Goal: Task Accomplishment & Management: Use online tool/utility

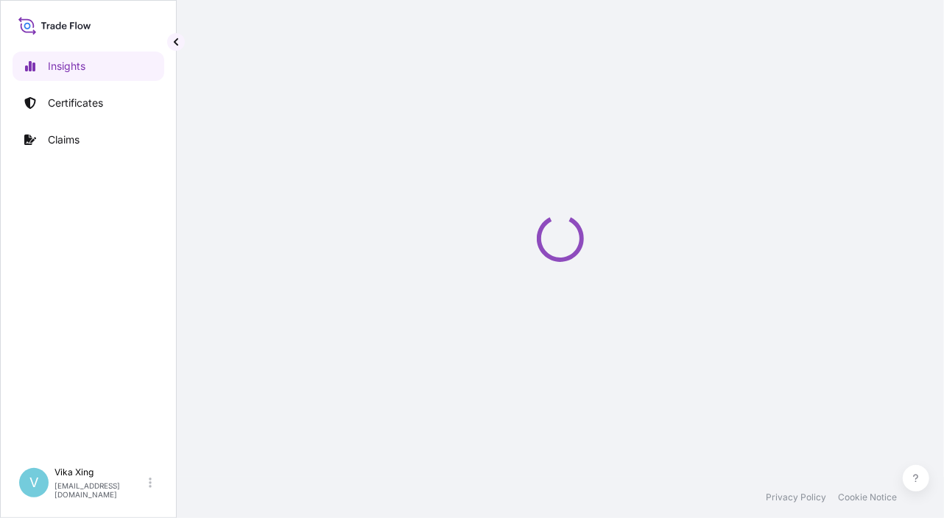
select select "2025"
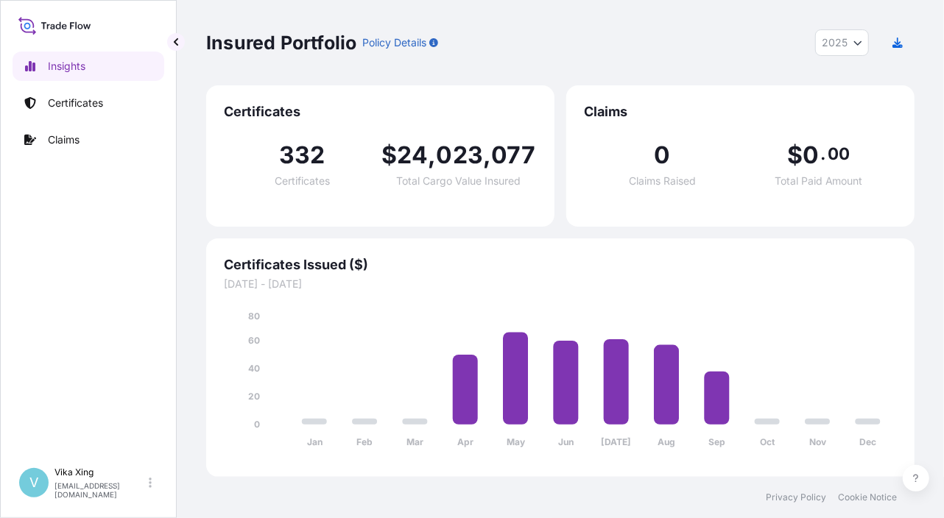
click at [919, 195] on div "Insured Portfolio Policy Details 2025 2025 2024 2023 2022 Certificates 332 Cert…" at bounding box center [560, 238] width 767 height 477
click at [86, 106] on p "Certificates" at bounding box center [75, 103] width 55 height 15
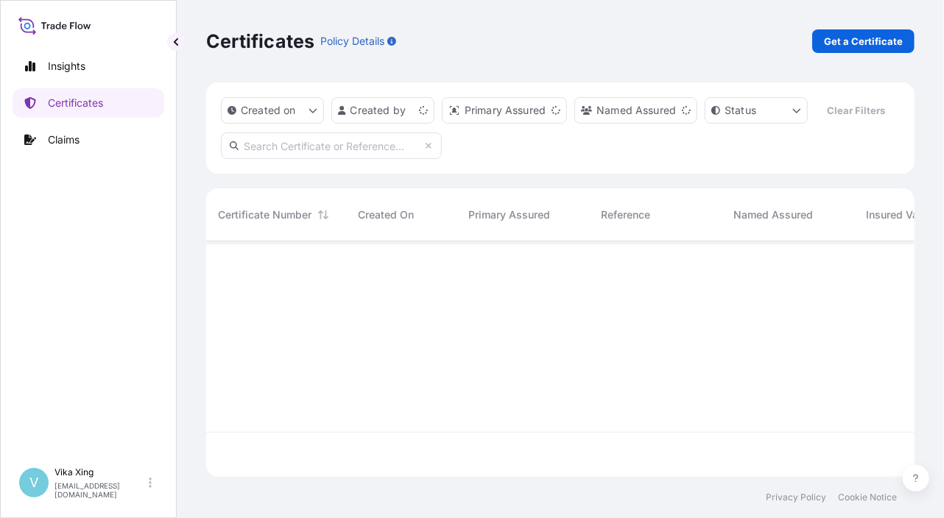
scroll to position [233, 697]
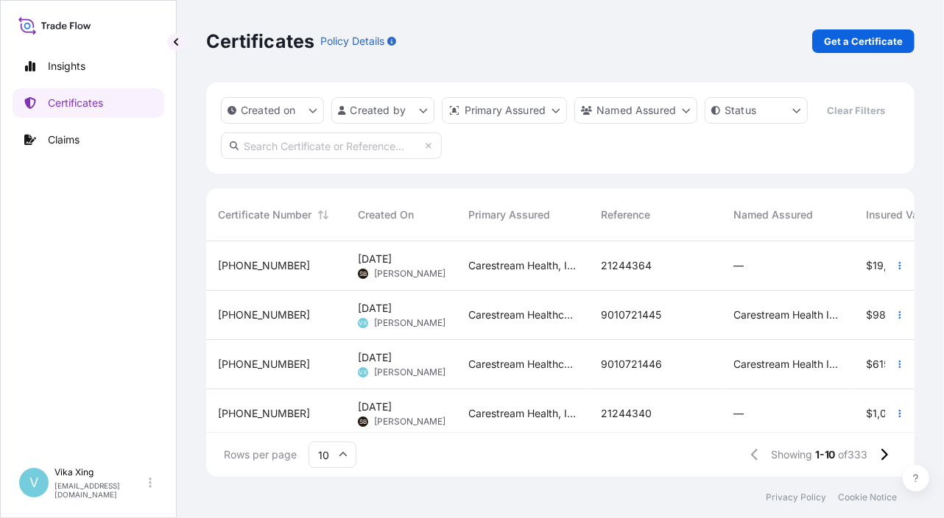
click at [930, 128] on div "Certificates Policy Details Get a Certificate Created on Created by Primary Ass…" at bounding box center [560, 238] width 767 height 477
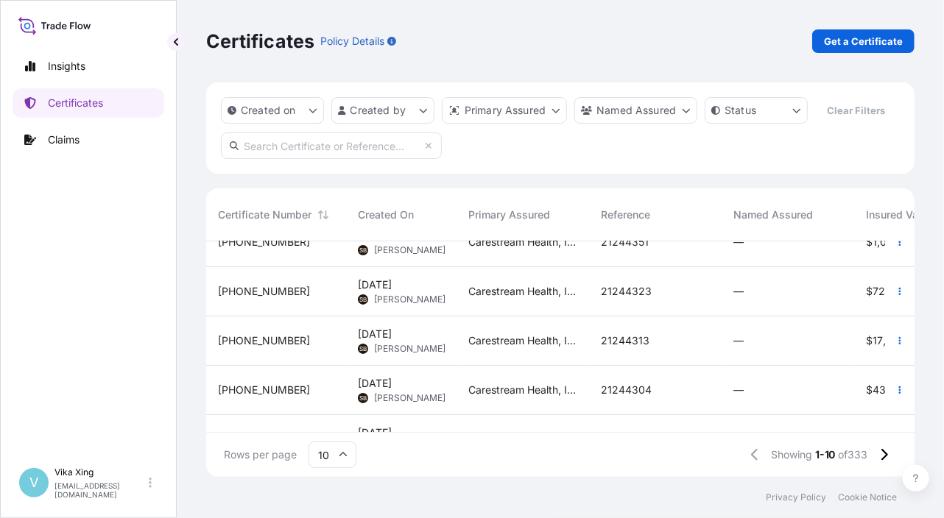
scroll to position [314, 0]
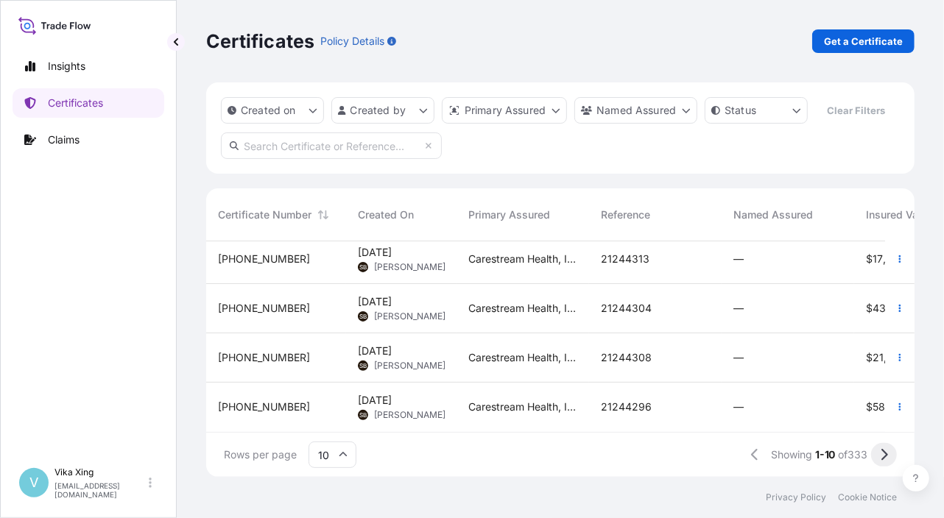
click at [885, 455] on icon at bounding box center [884, 454] width 8 height 13
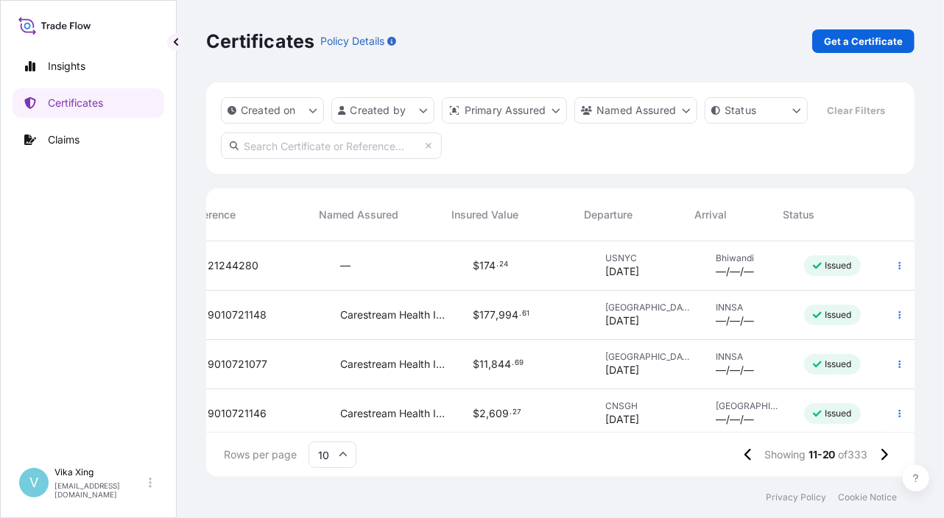
scroll to position [0, 414]
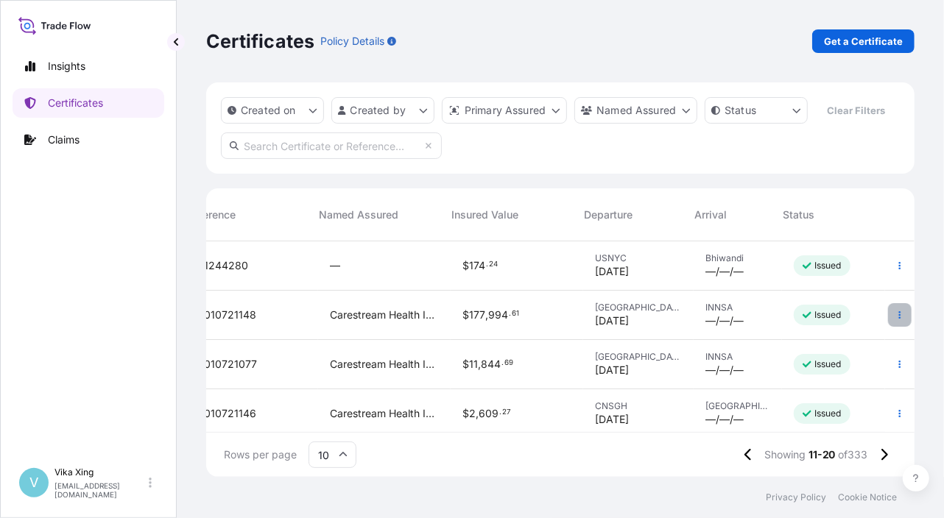
click at [895, 312] on icon "button" at bounding box center [899, 315] width 9 height 9
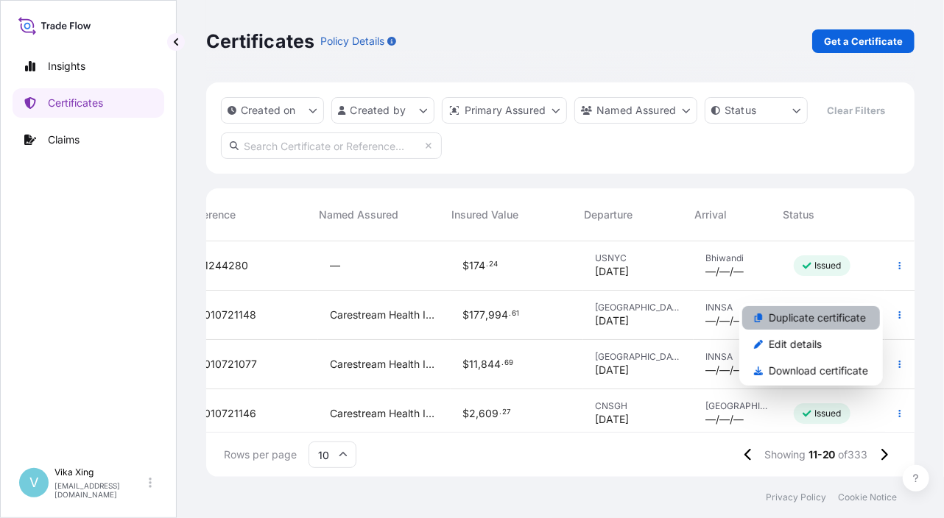
click at [801, 313] on p "Duplicate certificate" at bounding box center [817, 318] width 97 height 15
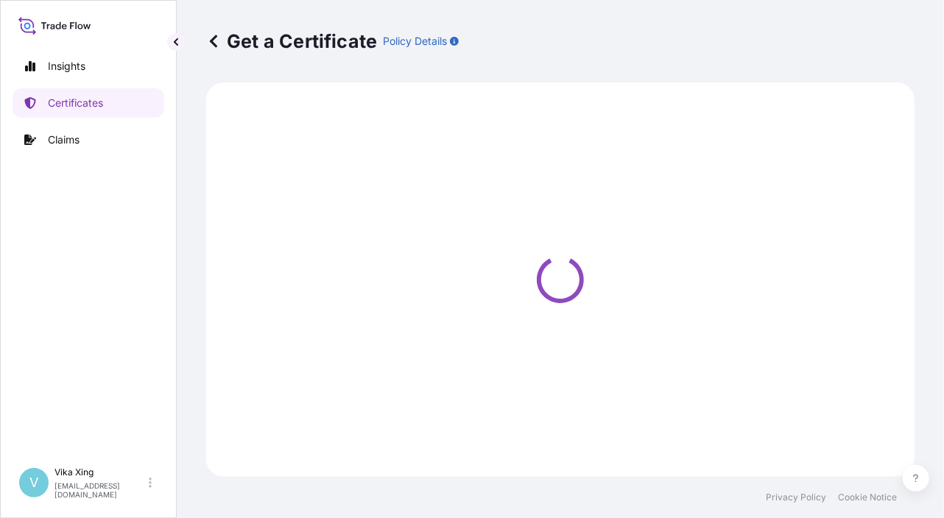
select select "Road / Inland"
select select "Ocean Vessel"
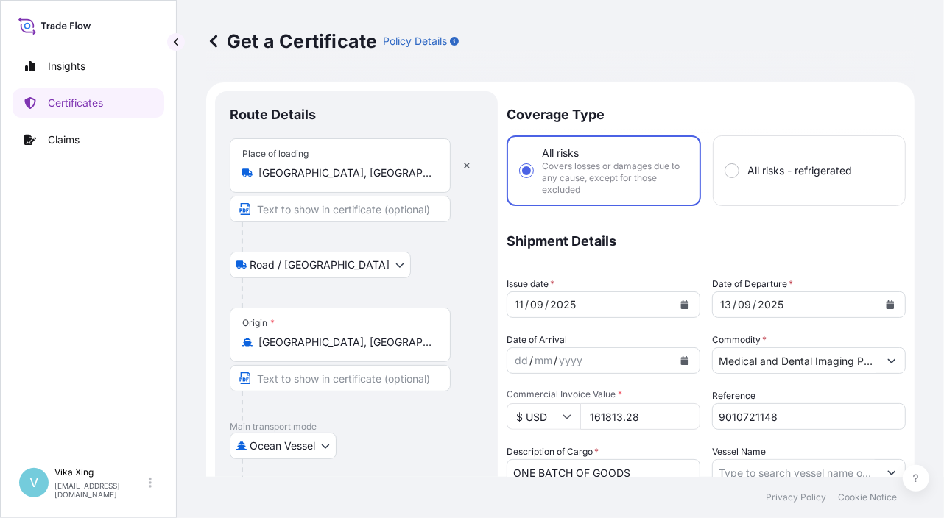
select select "32191"
click at [786, 412] on input "9010721148" at bounding box center [809, 416] width 194 height 27
drag, startPoint x: 800, startPoint y: 416, endPoint x: 688, endPoint y: 413, distance: 112.0
click at [688, 413] on div "Coverage Type All risks Covers losses or damages due to any cause, except for t…" at bounding box center [706, 478] width 399 height 775
paste input "517"
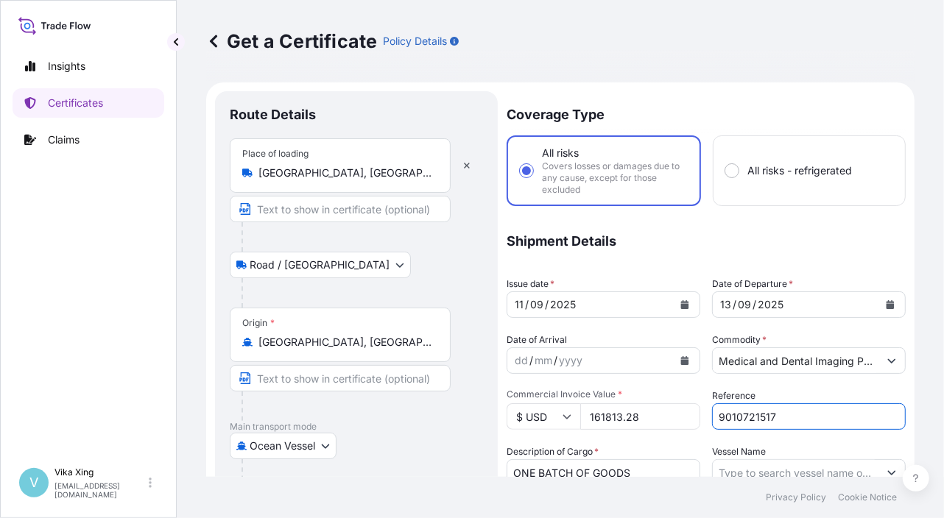
type input "9010721517"
click at [681, 308] on icon "Calendar" at bounding box center [685, 304] width 8 height 9
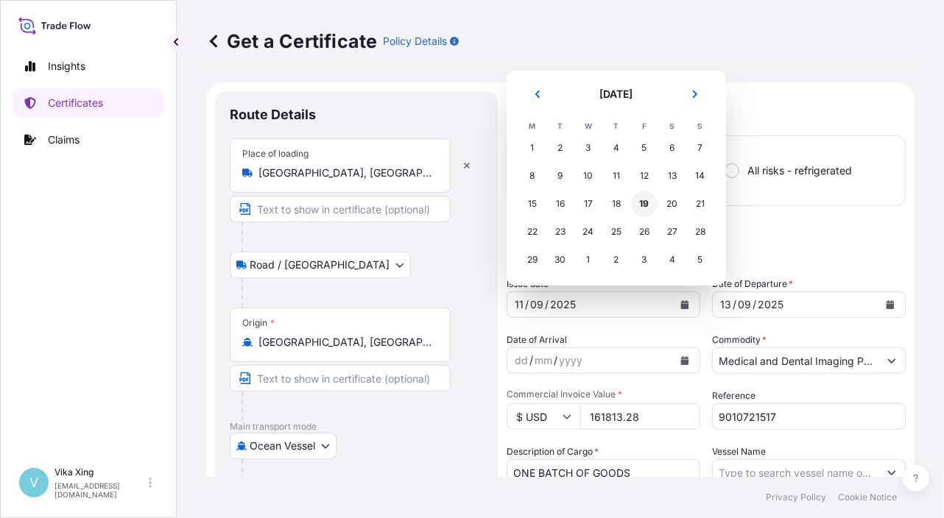
click at [643, 205] on div "19" at bounding box center [644, 204] width 27 height 27
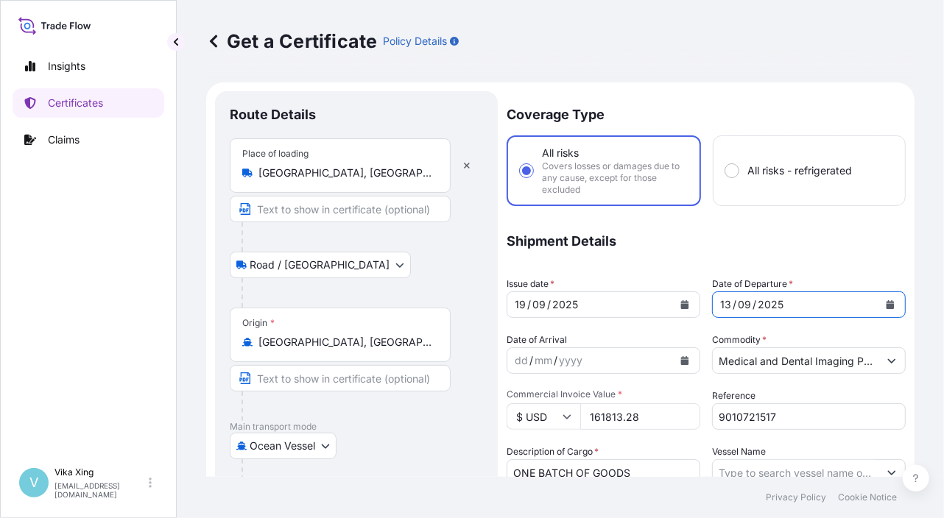
click at [887, 306] on icon "Calendar" at bounding box center [891, 304] width 8 height 9
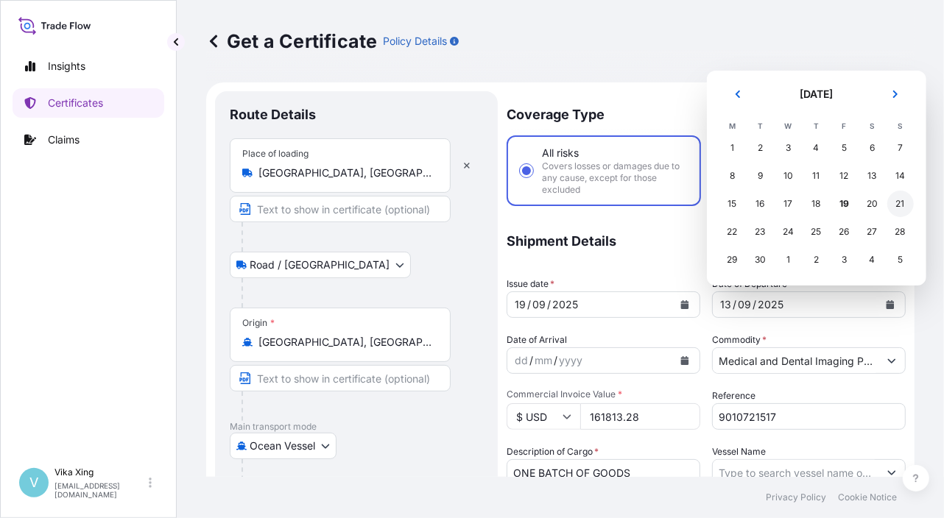
click at [909, 210] on div "21" at bounding box center [900, 204] width 27 height 27
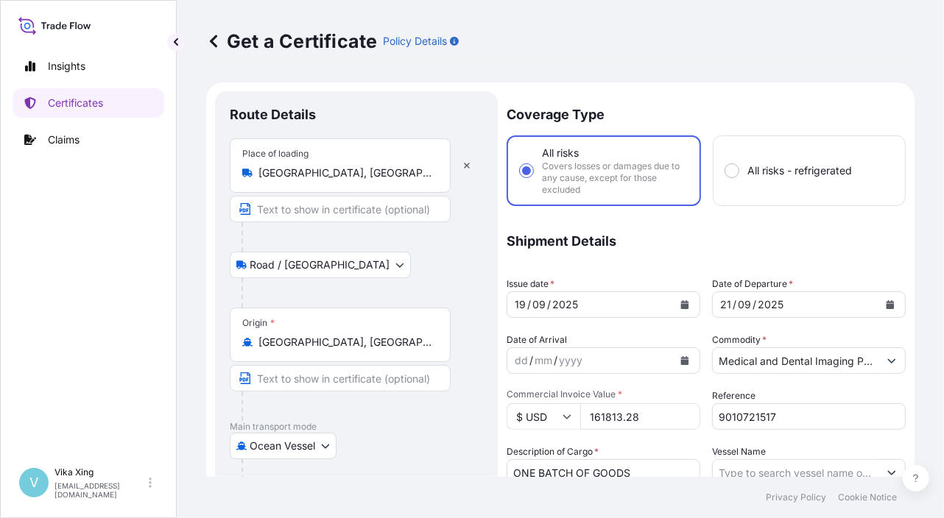
click at [842, 248] on p "Shipment Details" at bounding box center [706, 241] width 399 height 41
click at [887, 307] on icon "Calendar" at bounding box center [891, 304] width 8 height 9
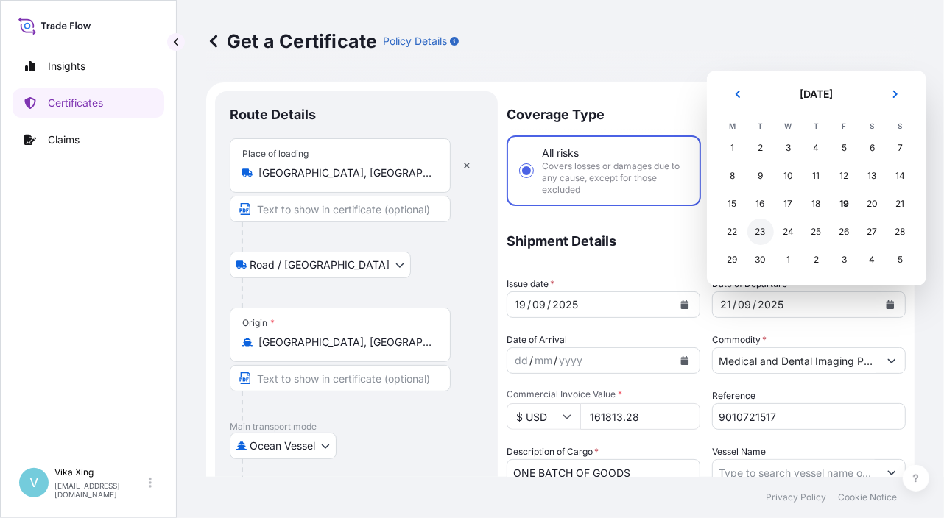
click at [757, 231] on div "23" at bounding box center [760, 232] width 27 height 27
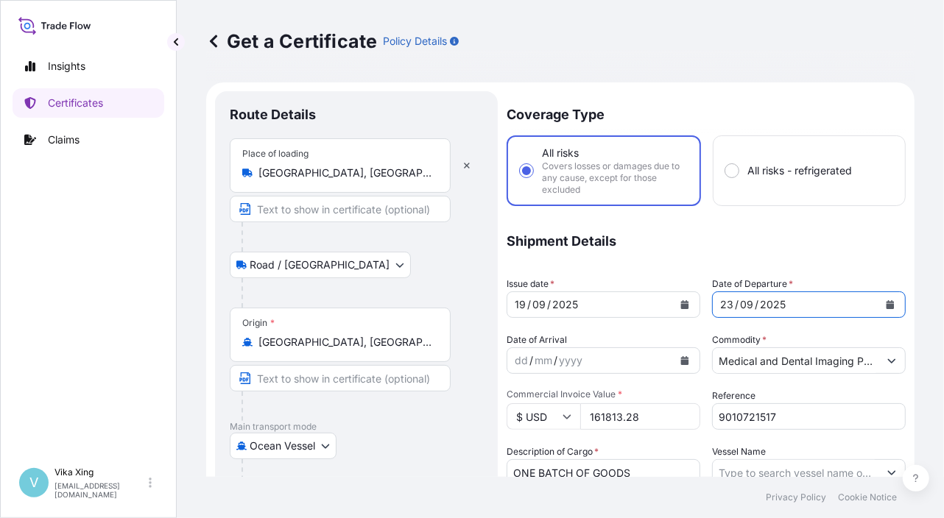
scroll to position [74, 0]
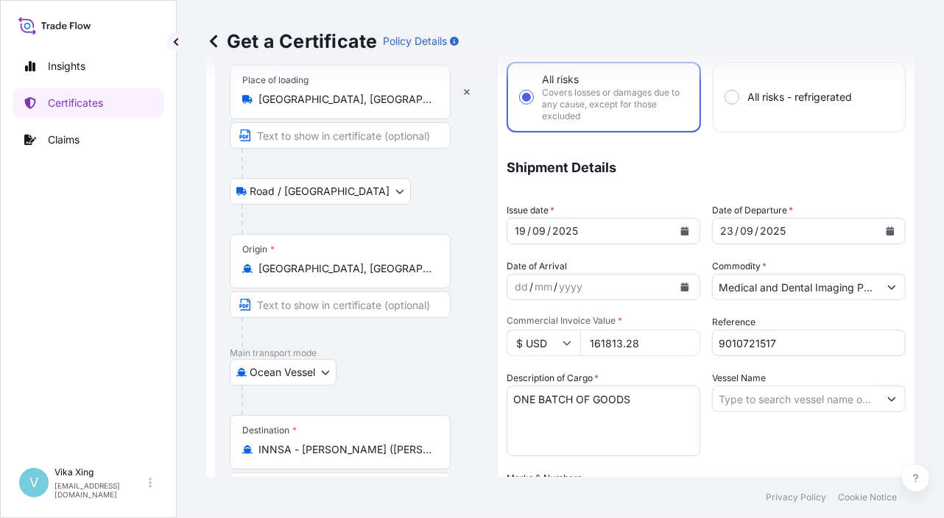
drag, startPoint x: 664, startPoint y: 346, endPoint x: 459, endPoint y: 333, distance: 205.1
click at [459, 333] on form "Route Details Place of loading Shanghai, China Road / Inland Road / Inland Orig…" at bounding box center [560, 426] width 708 height 834
paste input "69558.72"
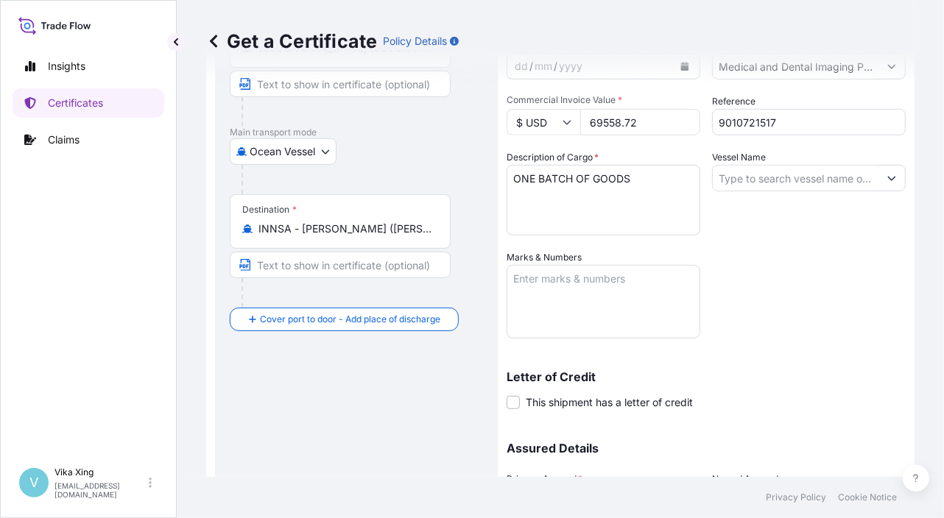
scroll to position [439, 0]
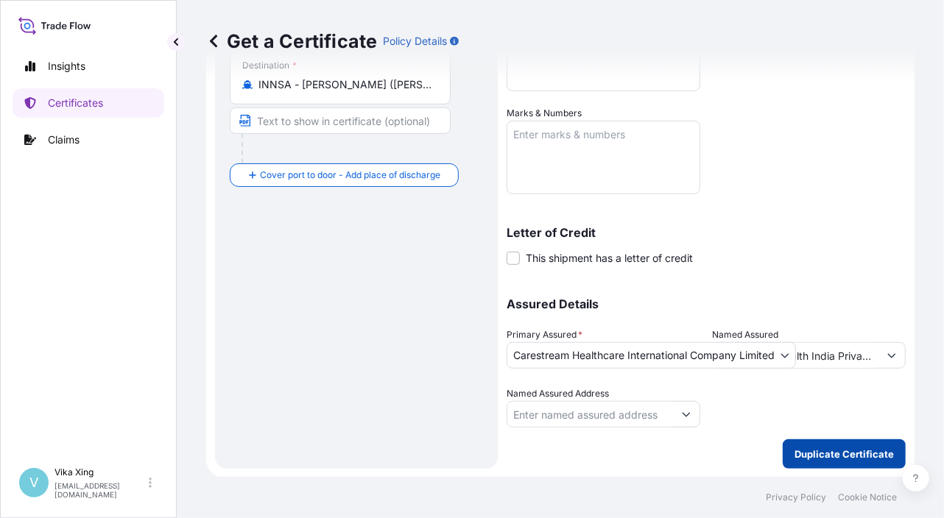
type input "69558.72"
click at [802, 447] on p "Duplicate Certificate" at bounding box center [843, 454] width 99 height 15
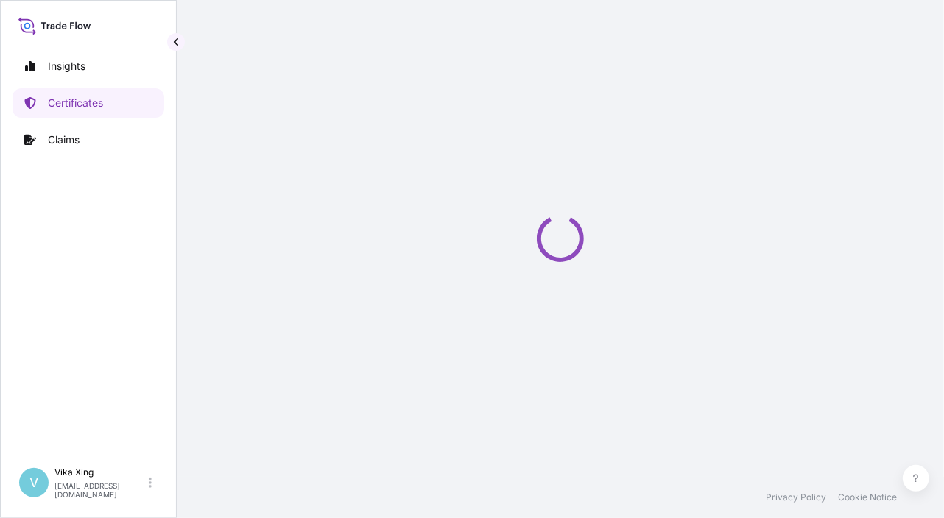
click at [911, 183] on div "Loading" at bounding box center [560, 238] width 708 height 477
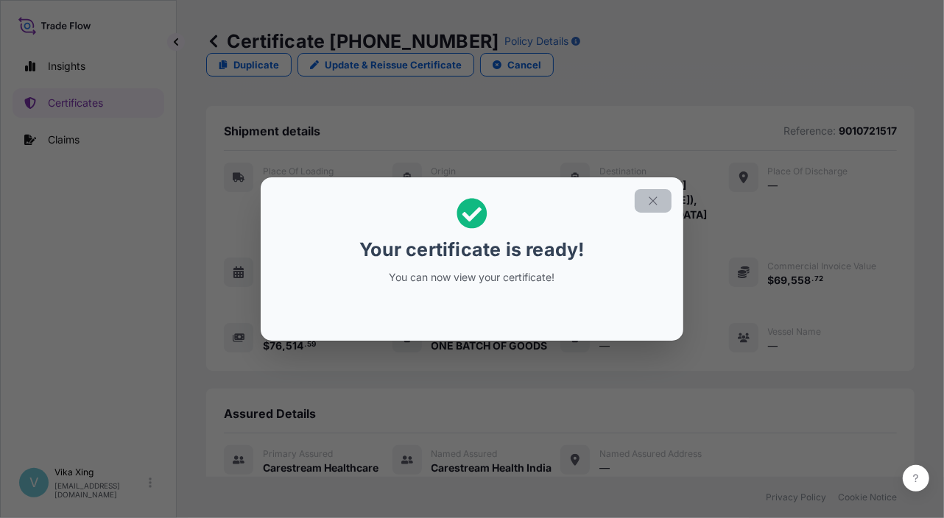
click at [655, 202] on icon "button" at bounding box center [653, 201] width 8 height 8
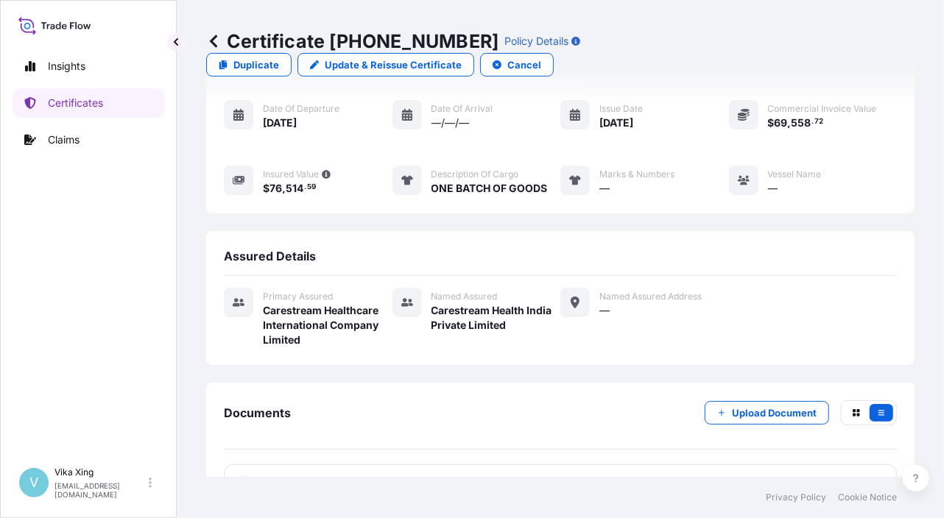
scroll to position [160, 0]
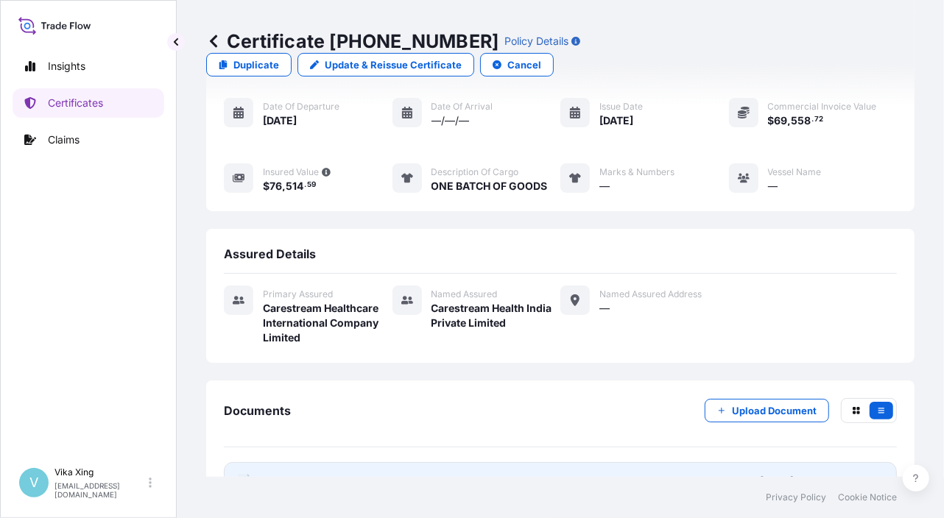
click at [364, 462] on link "PDF Certificate 2025-09-19T06:32:41.384149" at bounding box center [560, 481] width 673 height 38
